Goal: Task Accomplishment & Management: Manage account settings

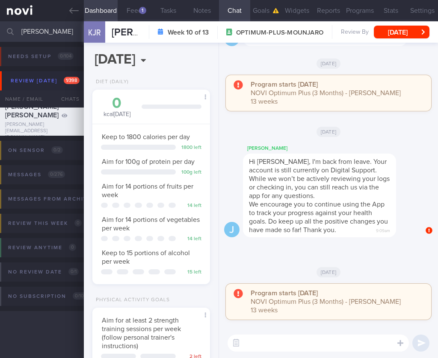
select select "9"
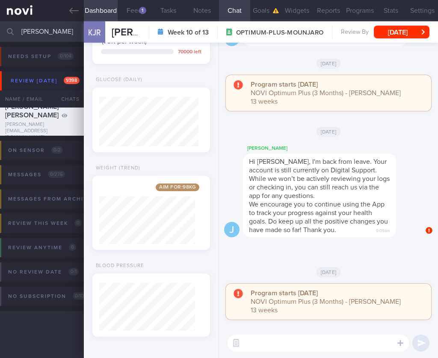
drag, startPoint x: 45, startPoint y: 29, endPoint x: -9, endPoint y: 25, distance: 54.8
click at [0, 25] on html "You are offline! Some functionality will be unavailable Patients New Users Coac…" at bounding box center [219, 179] width 438 height 358
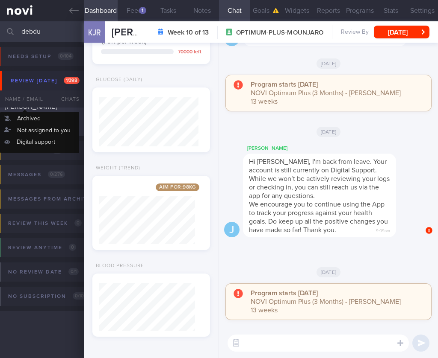
type input "debdu"
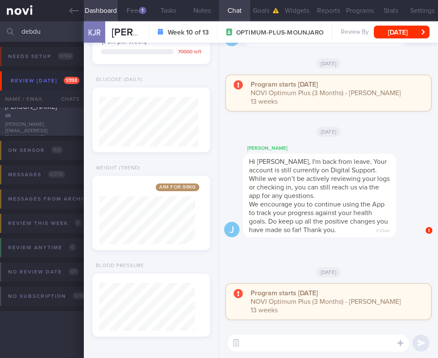
click at [24, 110] on span "[PERSON_NAME]" at bounding box center [31, 106] width 52 height 7
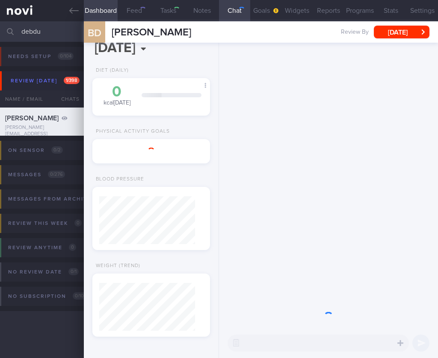
select select "7"
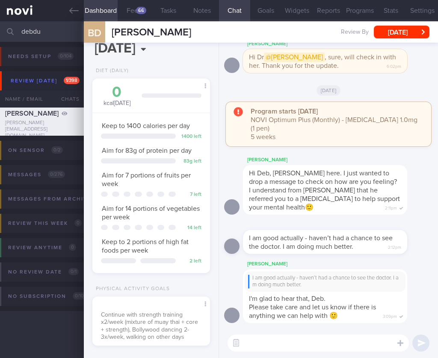
click at [400, 40] on div "BD BASU [PERSON_NAME] DEBDUTI [EMAIL_ADDRESS][DOMAIN_NAME] Review By [DATE] Set…" at bounding box center [261, 31] width 354 height 21
click at [400, 34] on button "[DATE]" at bounding box center [401, 32] width 56 height 13
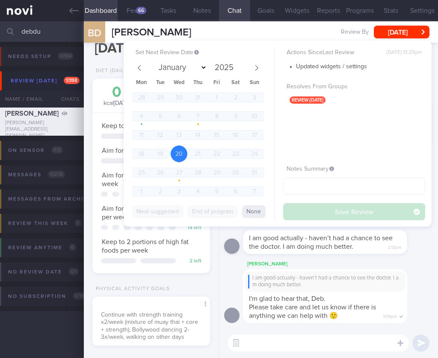
click at [254, 76] on div "January February March April May June July August September October November [D…" at bounding box center [198, 131] width 132 height 141
click at [260, 67] on span at bounding box center [256, 68] width 15 height 15
click at [163, 186] on span "7" at bounding box center [160, 191] width 17 height 17
select select "9"
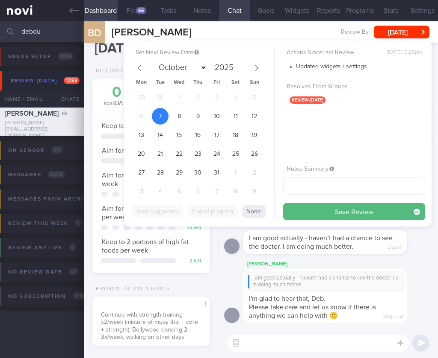
click at [337, 209] on button "Save Review" at bounding box center [354, 211] width 142 height 17
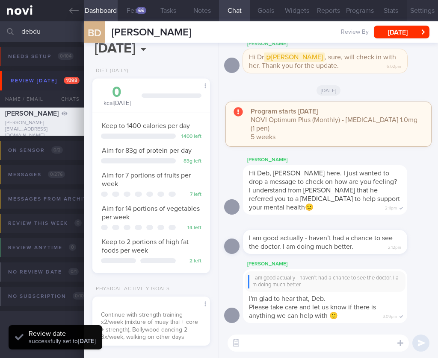
click at [433, 16] on button "Settings" at bounding box center [421, 10] width 31 height 21
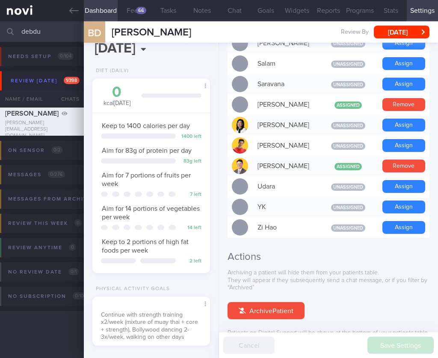
scroll to position [809, 0]
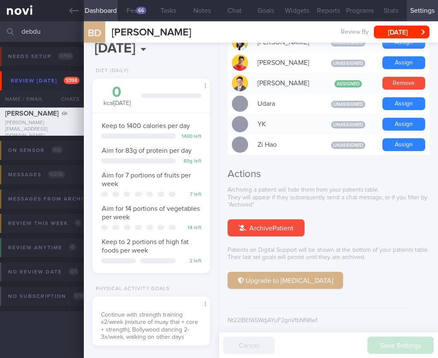
click at [258, 278] on button "Upgrade to [MEDICAL_DATA]" at bounding box center [284, 280] width 115 height 17
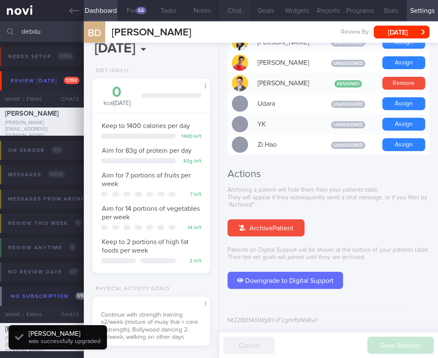
click at [231, 9] on button "Chat" at bounding box center [234, 10] width 31 height 21
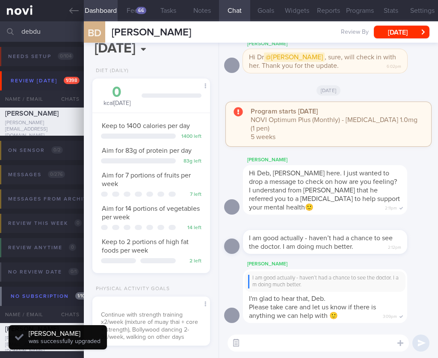
click at [242, 344] on button "button" at bounding box center [235, 343] width 15 height 15
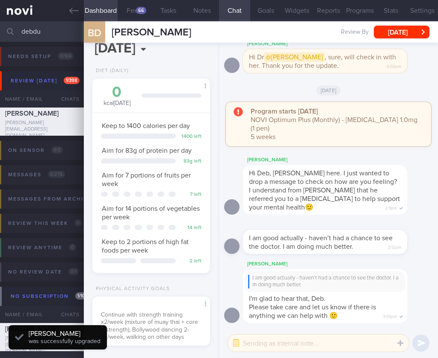
click at [255, 343] on textarea at bounding box center [317, 343] width 181 height 17
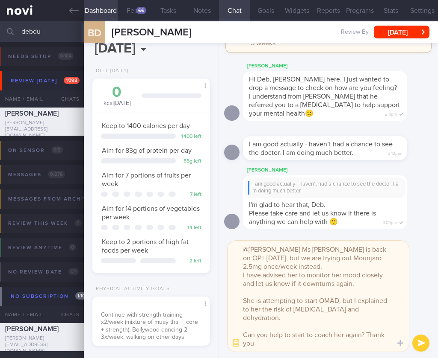
type textarea "@[PERSON_NAME] Ms [PERSON_NAME] is back on OP+ [DATE], but we are trying out Mo…"
